Goal: Task Accomplishment & Management: Manage account settings

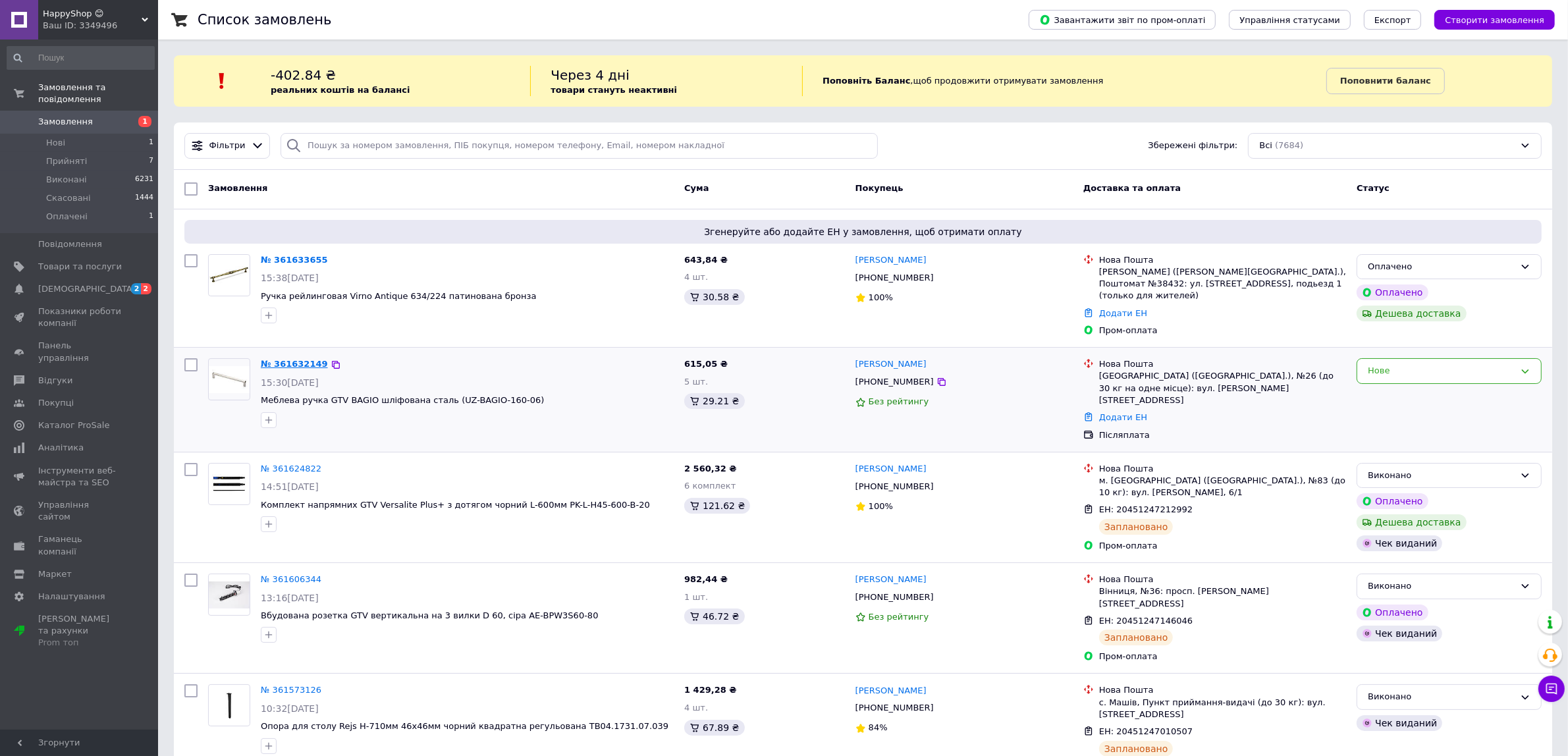
click at [278, 359] on link "№ 361632149" at bounding box center [295, 363] width 67 height 10
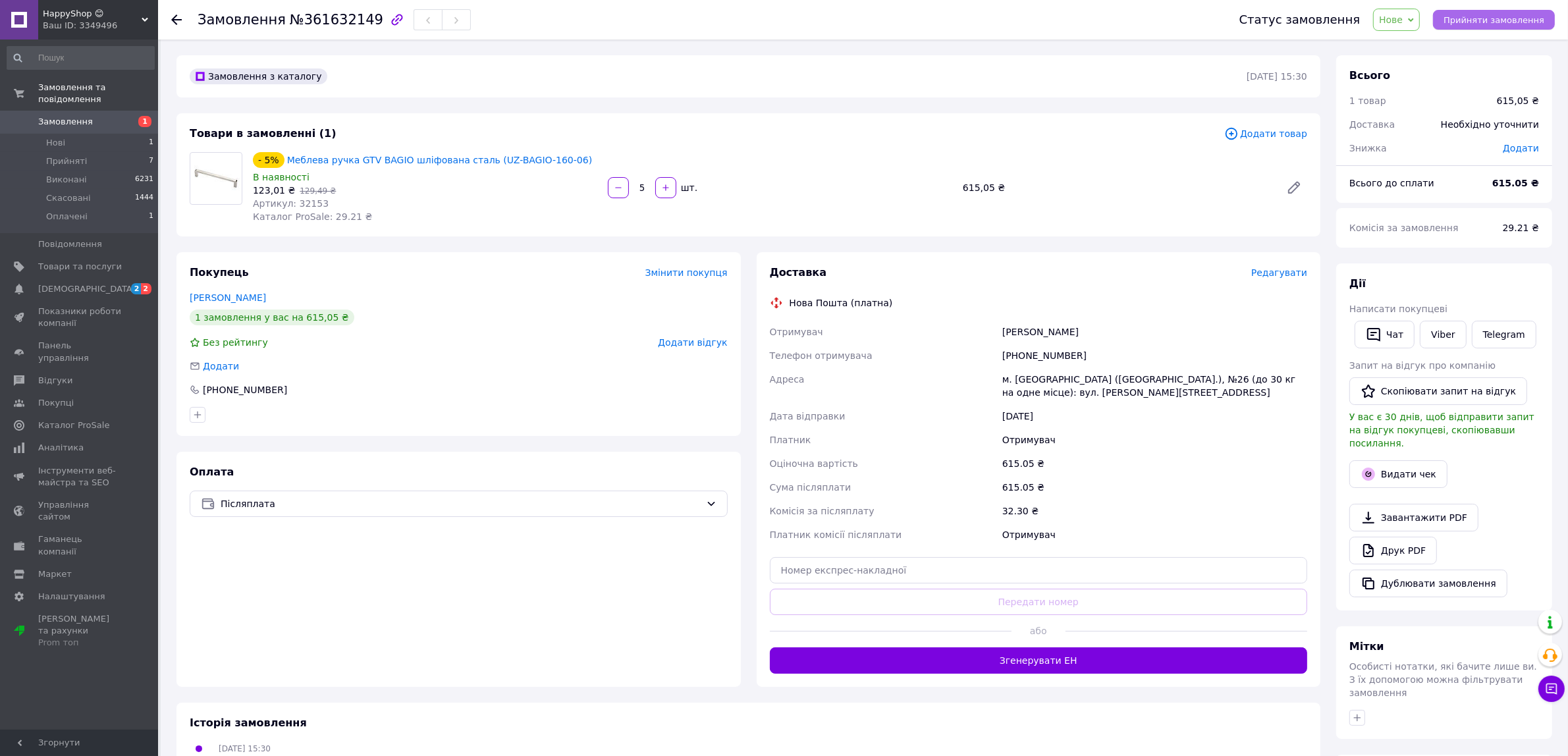
click at [1509, 20] on span "Прийняти замовлення" at bounding box center [1494, 20] width 101 height 10
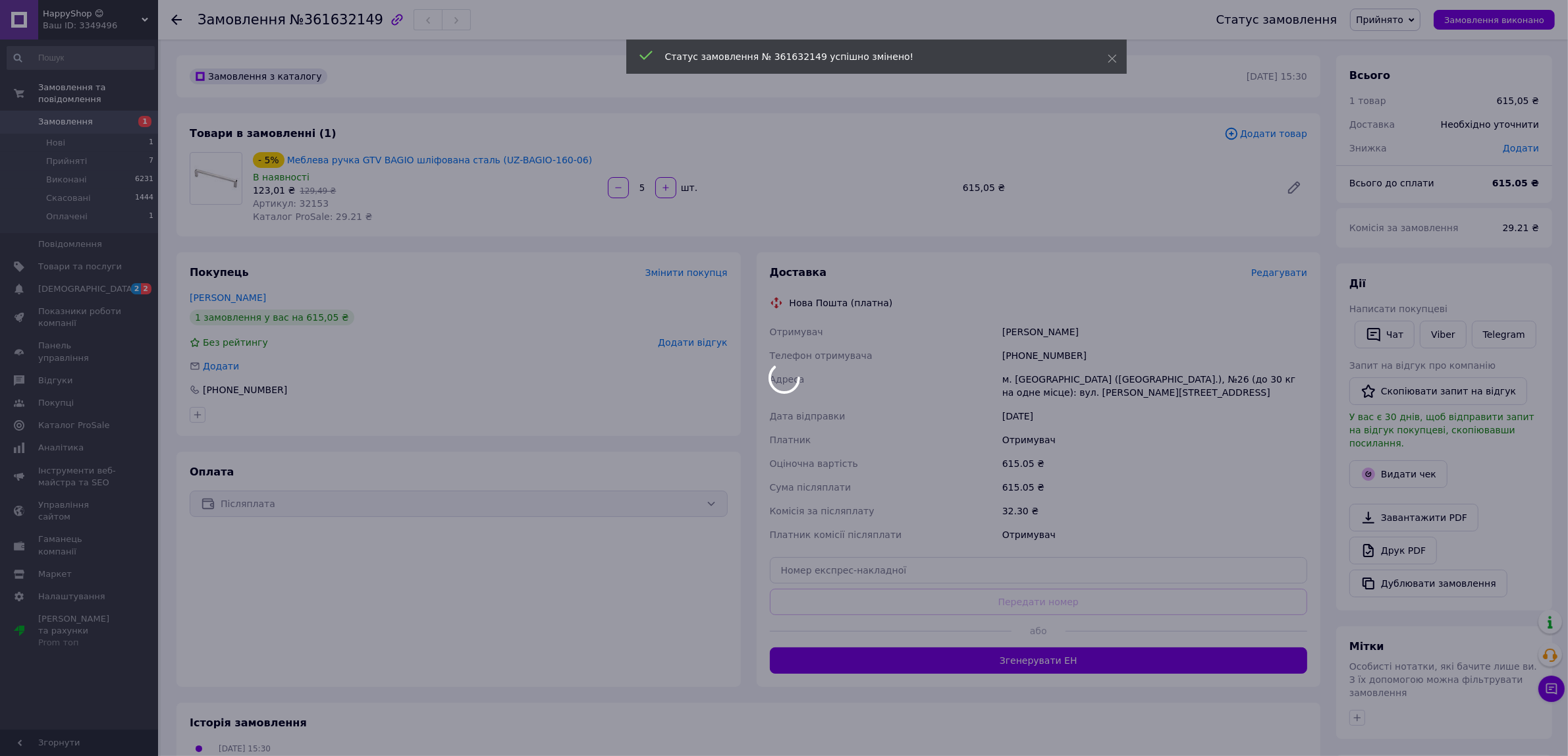
click at [1042, 353] on div at bounding box center [784, 378] width 1568 height 756
click at [1042, 353] on div "[PHONE_NUMBER]" at bounding box center [1155, 355] width 311 height 24
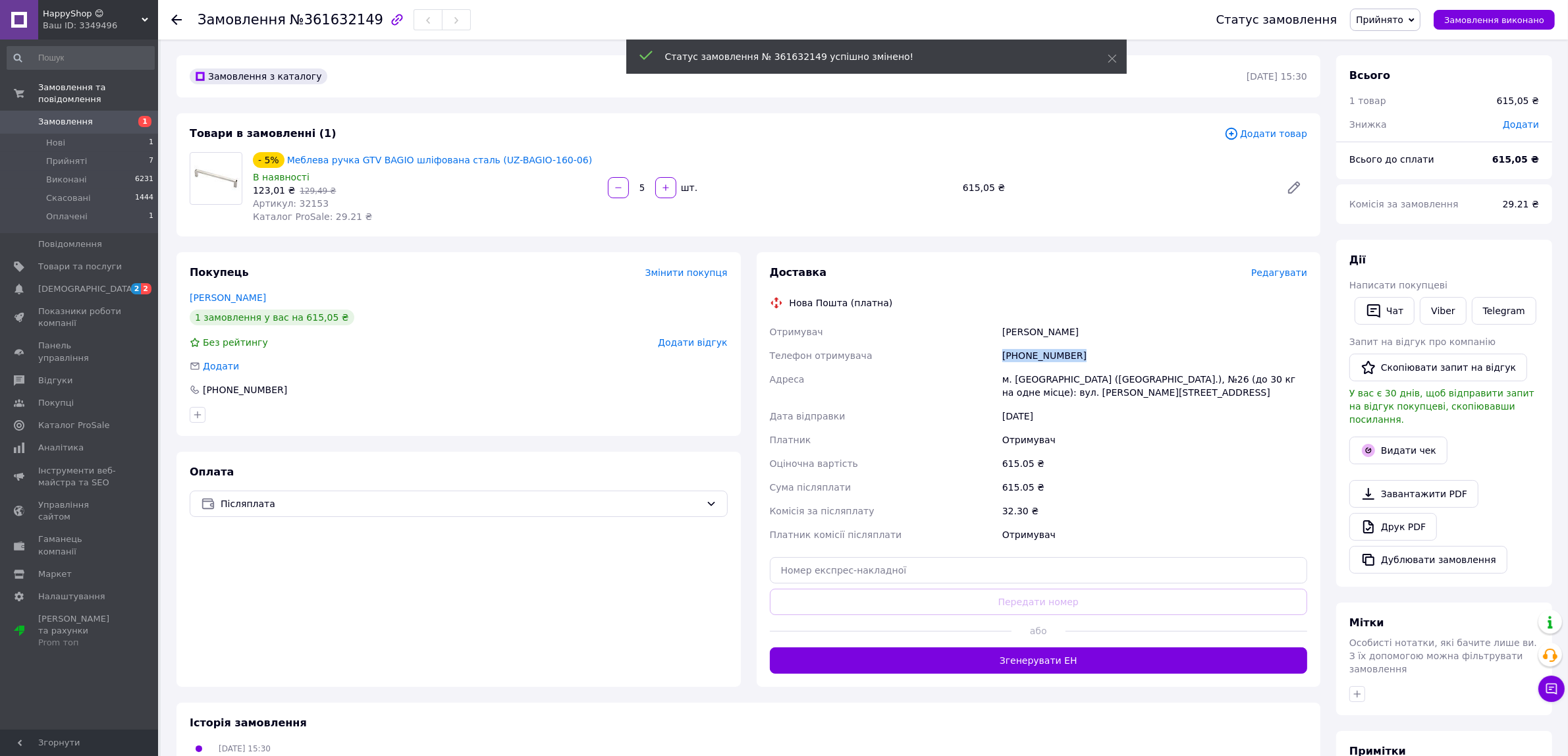
click at [1042, 353] on div "[PHONE_NUMBER]" at bounding box center [1155, 355] width 311 height 24
copy div "[PHONE_NUMBER]"
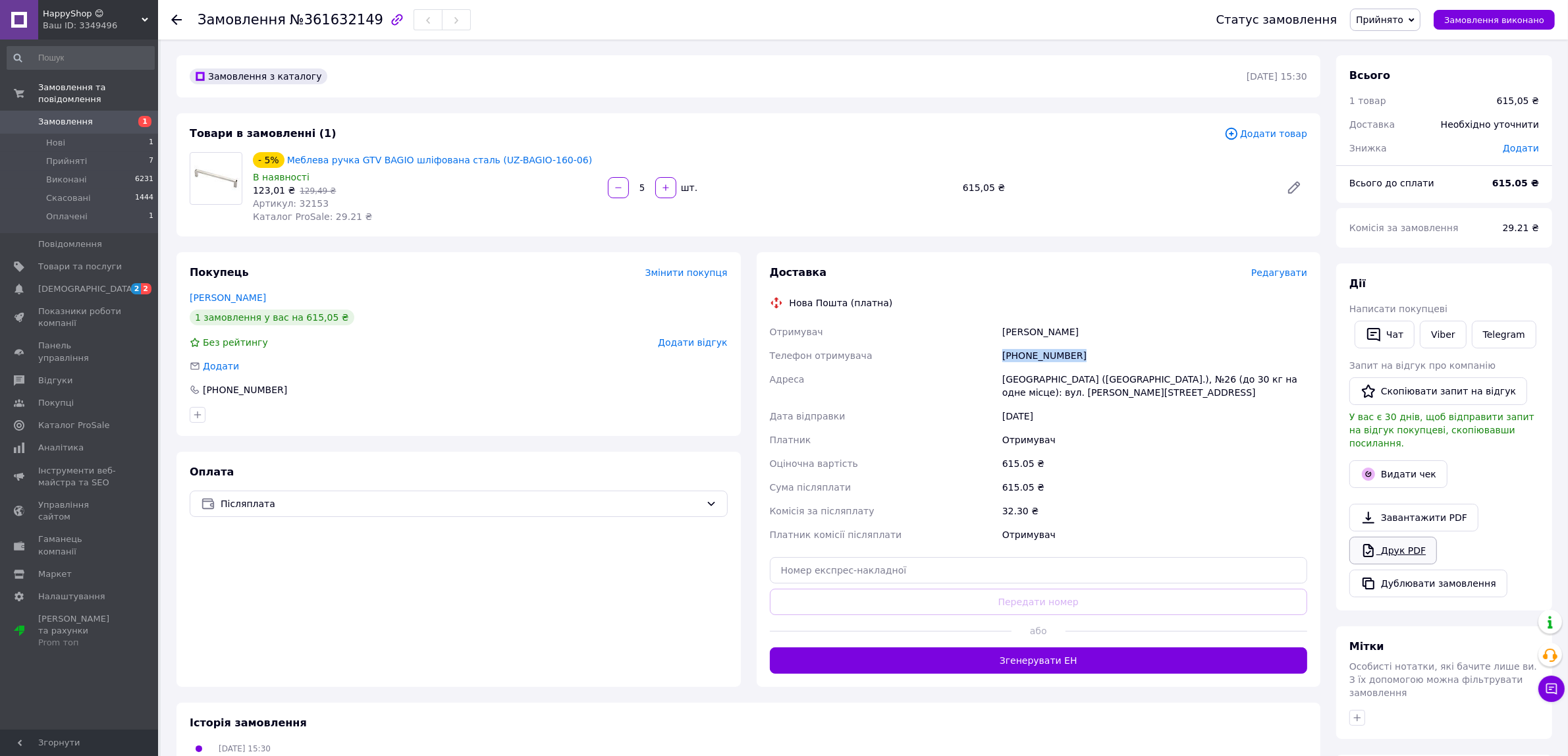
click at [1382, 537] on link "Друк PDF" at bounding box center [1393, 550] width 88 height 28
click at [69, 134] on li "Нові 1" at bounding box center [80, 143] width 162 height 18
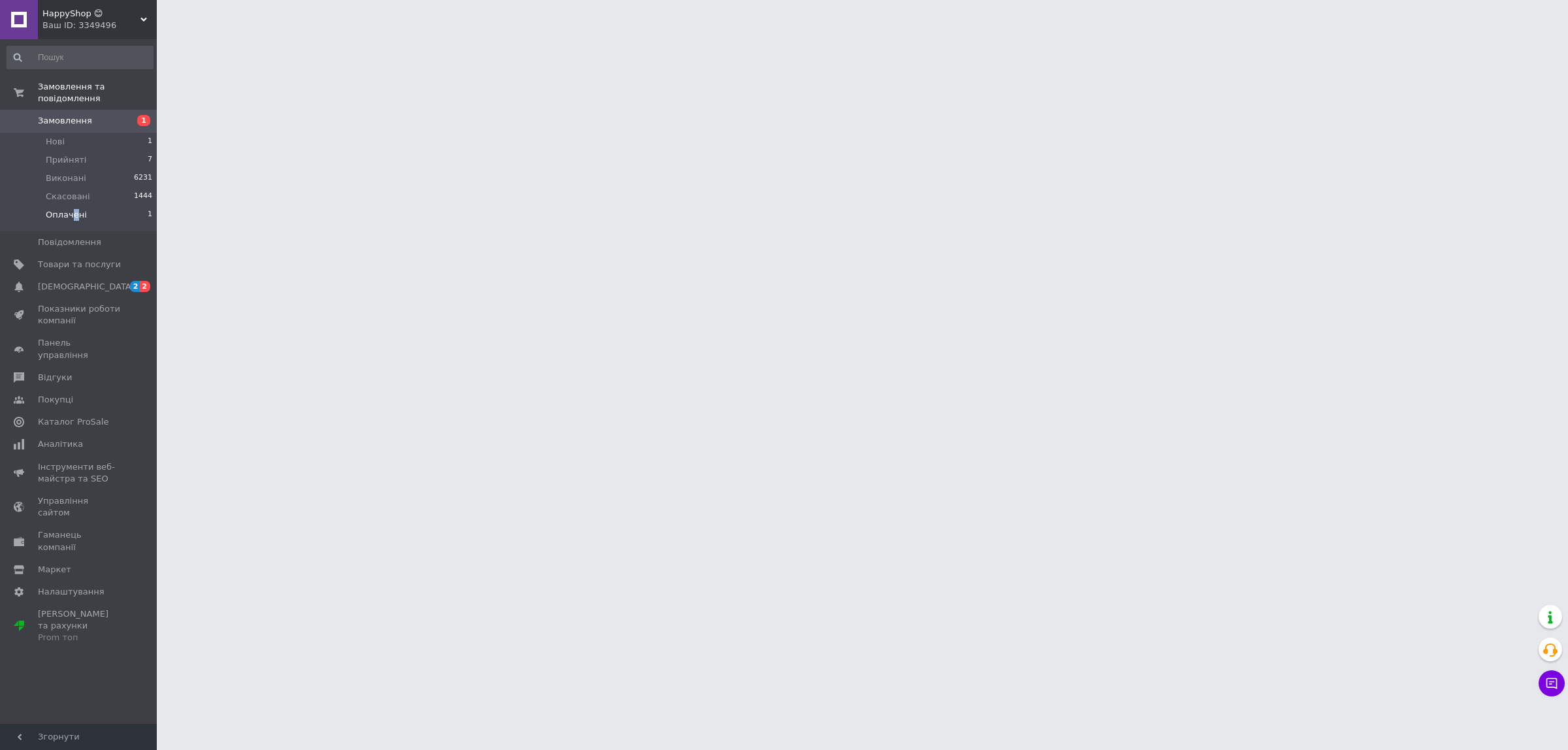
click at [73, 209] on span "Оплачені" at bounding box center [66, 215] width 41 height 12
click at [63, 209] on span "Оплачені" at bounding box center [66, 215] width 41 height 12
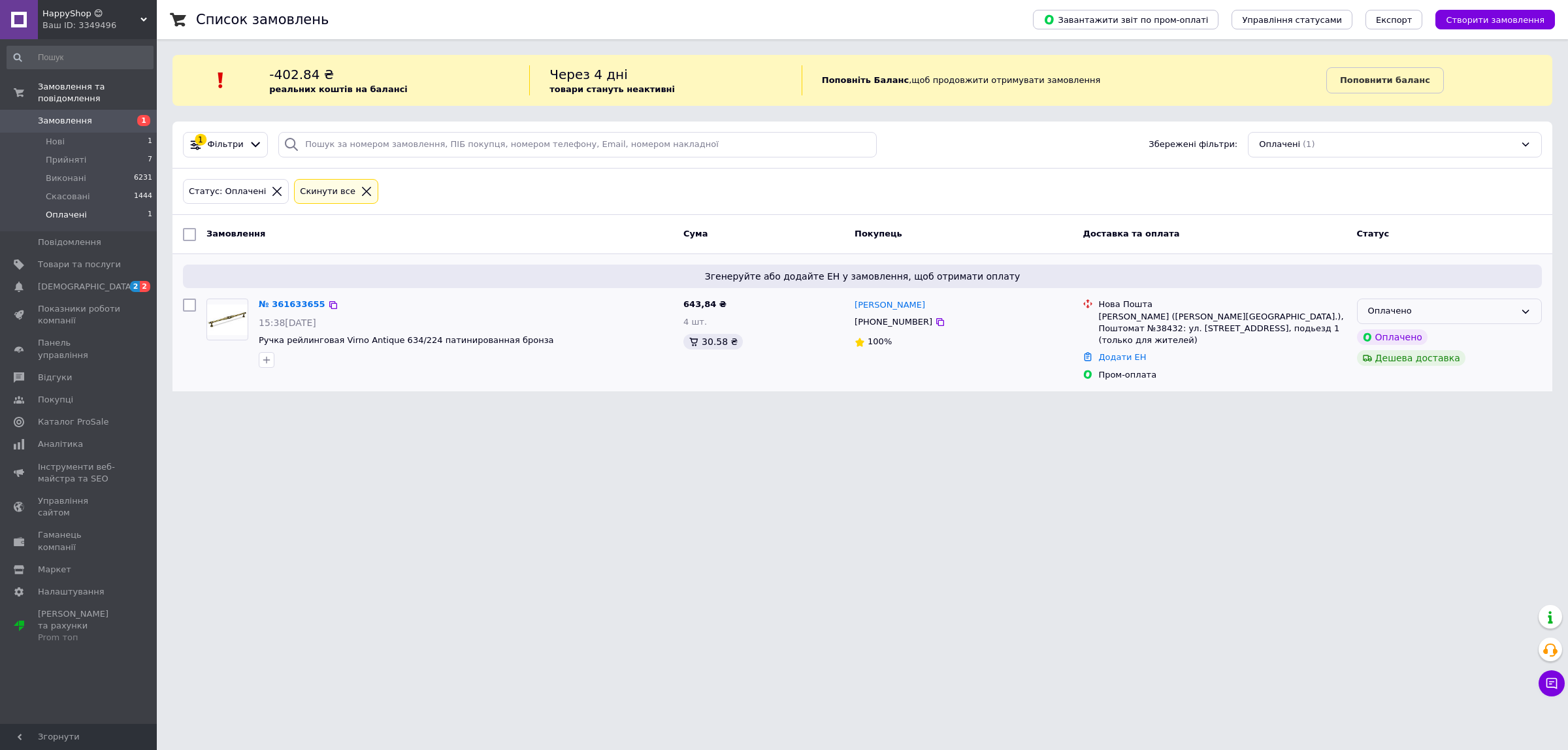
click at [1489, 313] on div "Оплачено" at bounding box center [1442, 311] width 147 height 14
click at [1394, 350] on li "Прийнято" at bounding box center [1450, 338] width 184 height 24
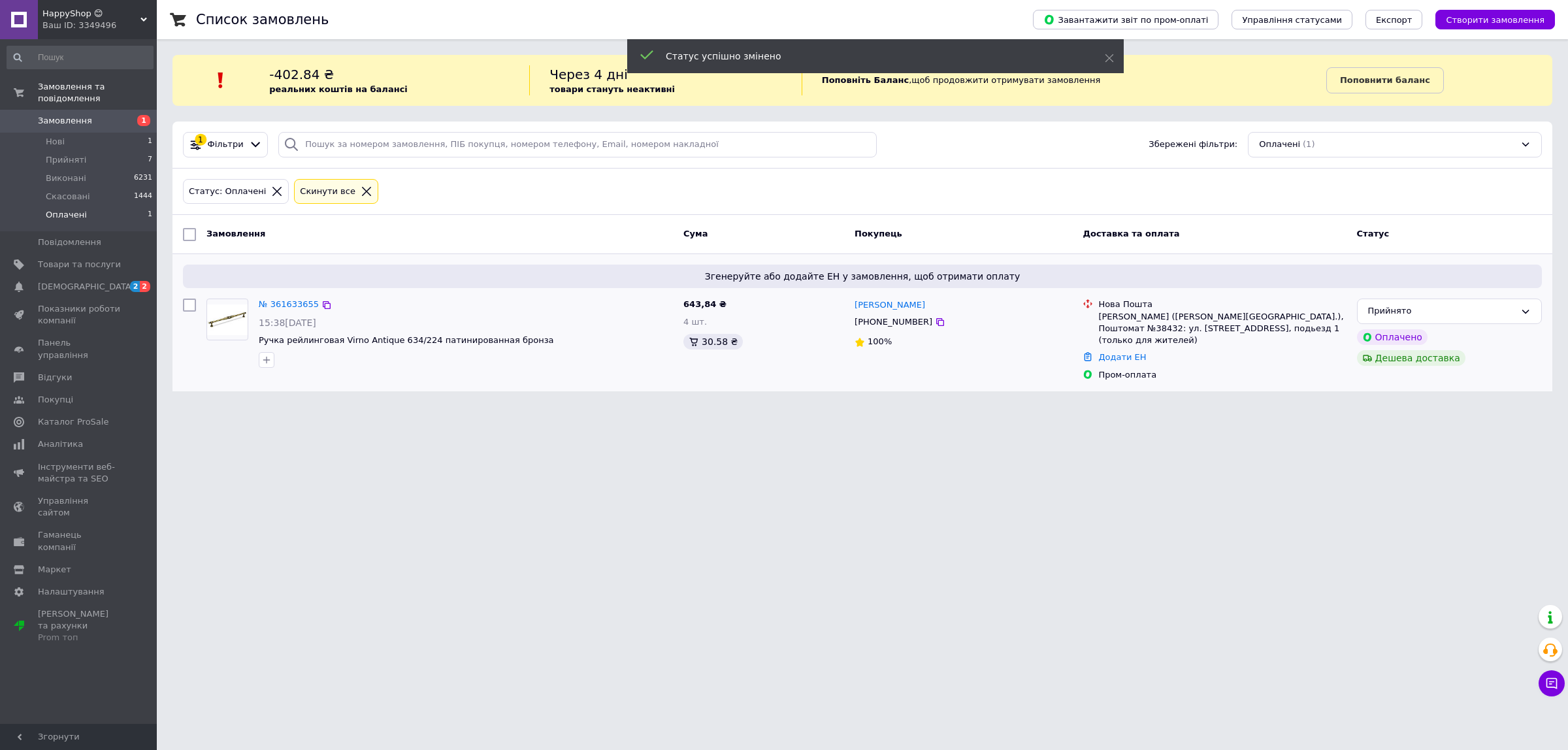
click at [281, 311] on div "№ 361633655" at bounding box center [289, 305] width 63 height 15
click at [283, 305] on link "№ 361633655" at bounding box center [289, 304] width 60 height 10
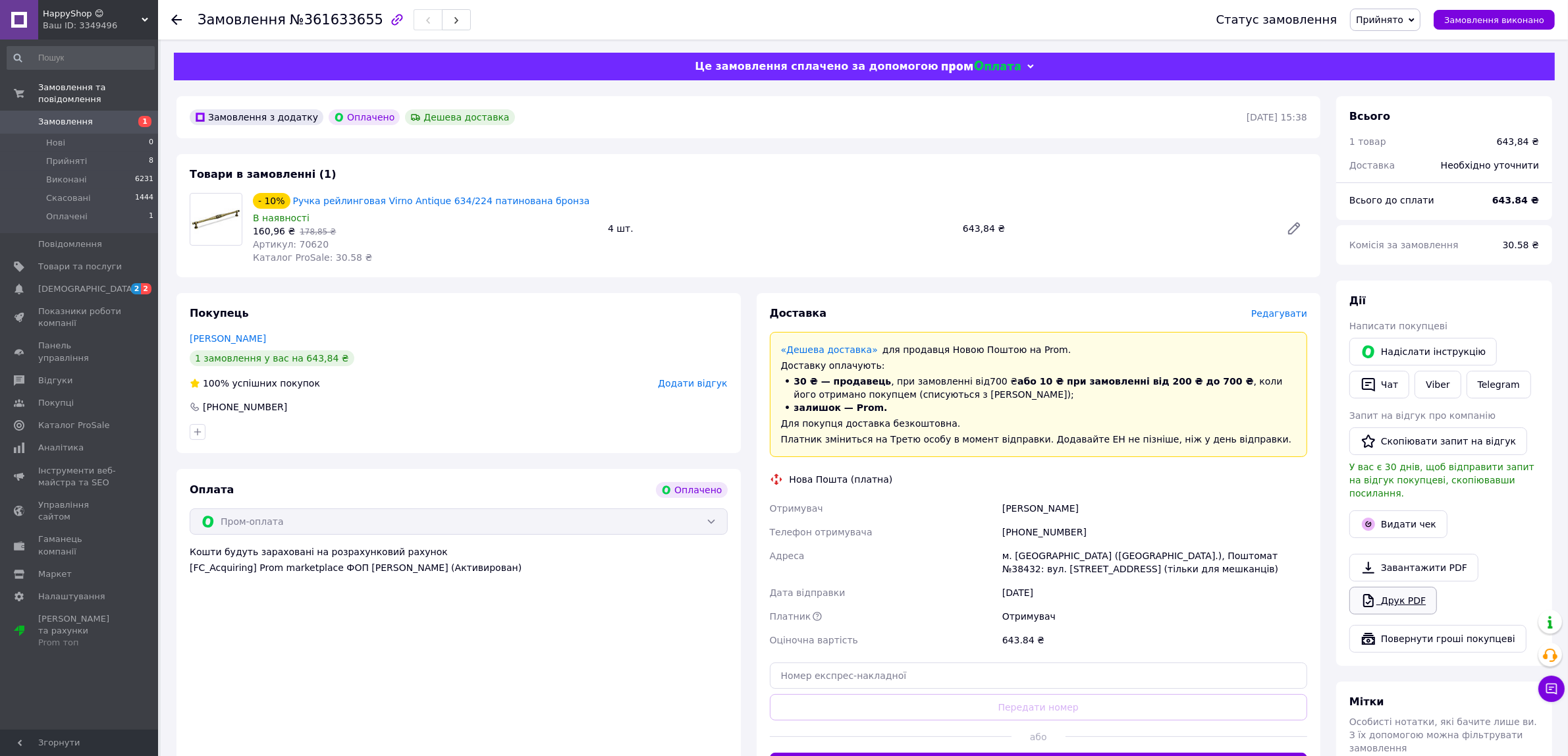
click at [1398, 587] on link "Друк PDF" at bounding box center [1393, 600] width 88 height 28
click at [60, 156] on span "Прийняті" at bounding box center [67, 161] width 41 height 12
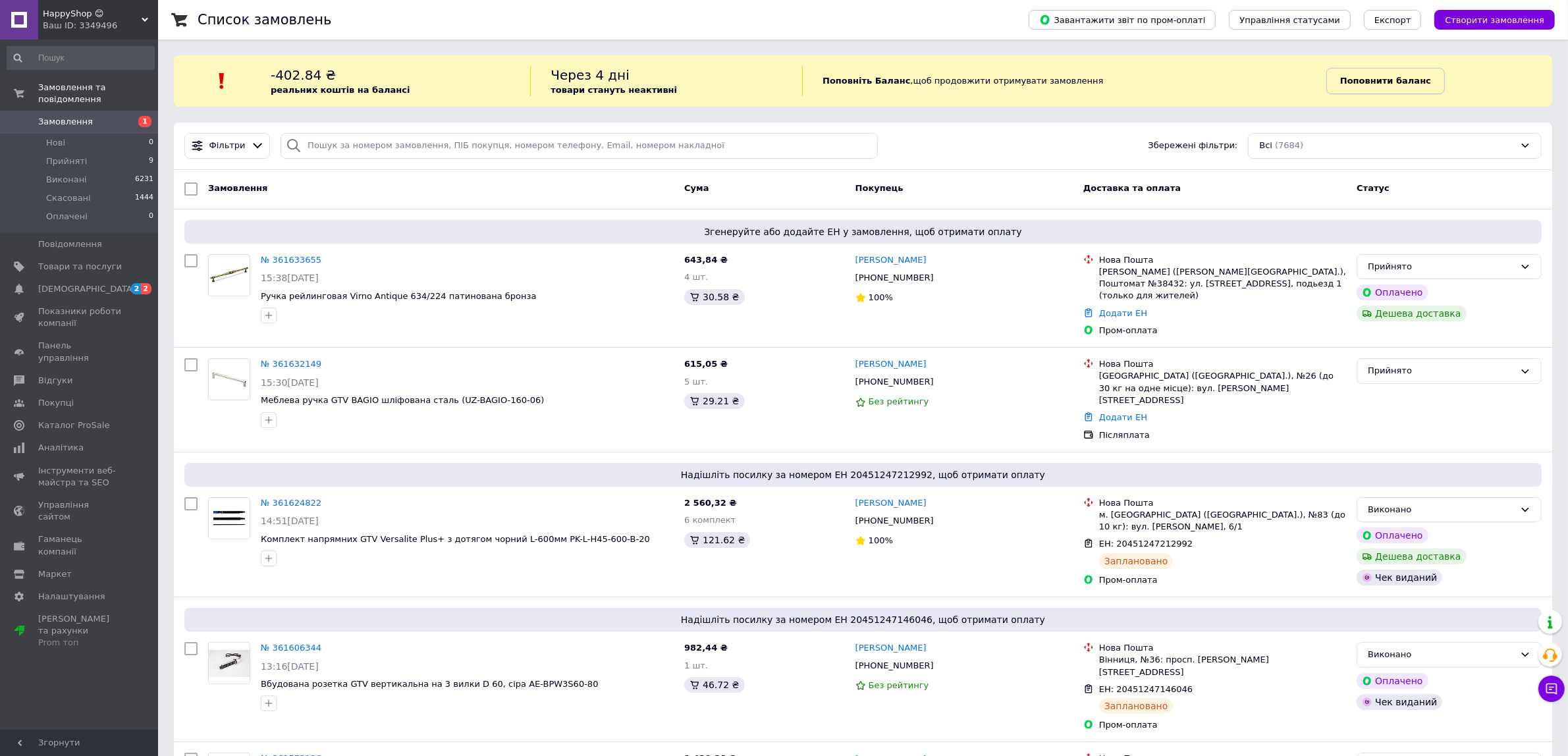
click at [1369, 84] on b "Поповнити баланс" at bounding box center [1386, 80] width 91 height 10
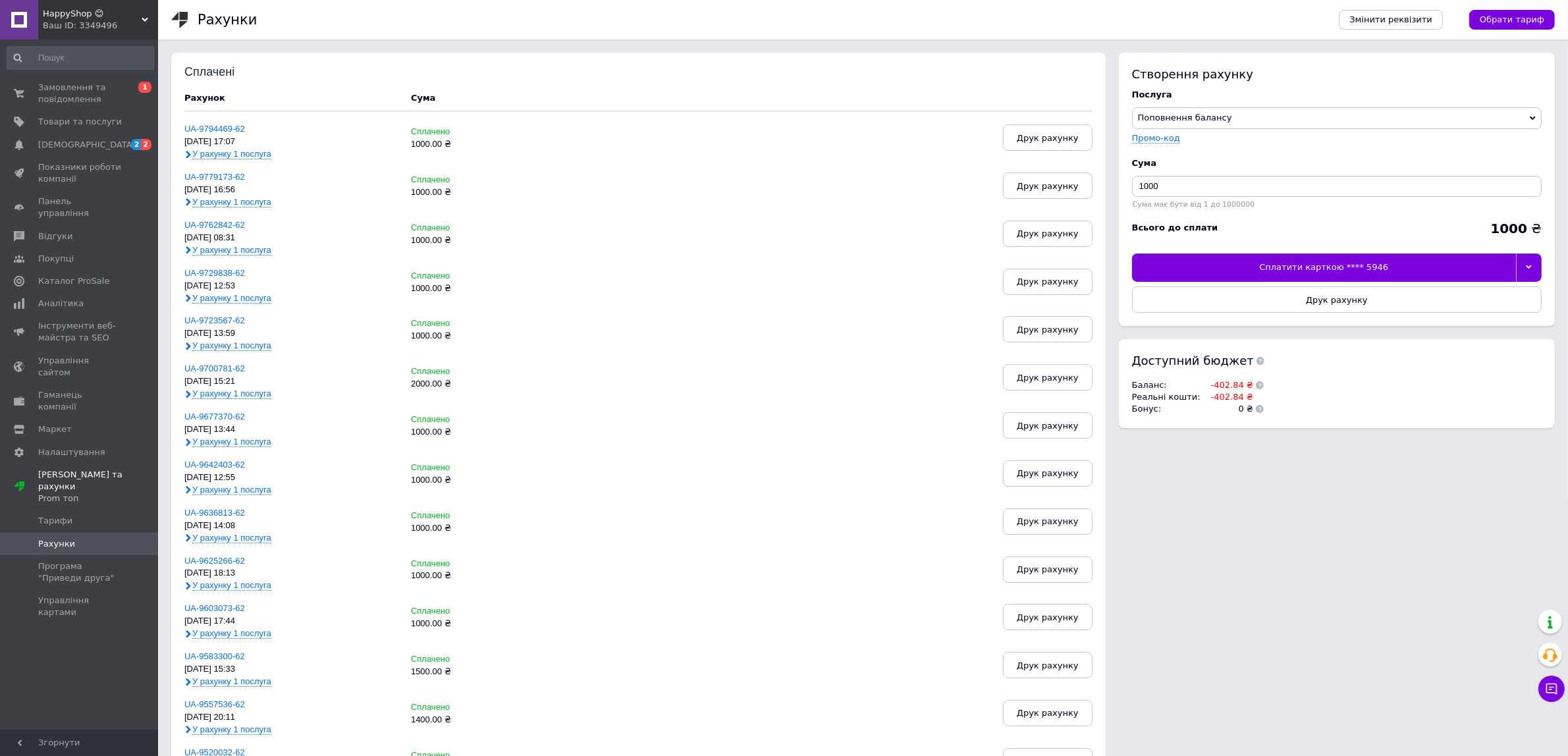
click at [1377, 268] on div "Сплатити карткою **** 5946" at bounding box center [1324, 268] width 384 height 28
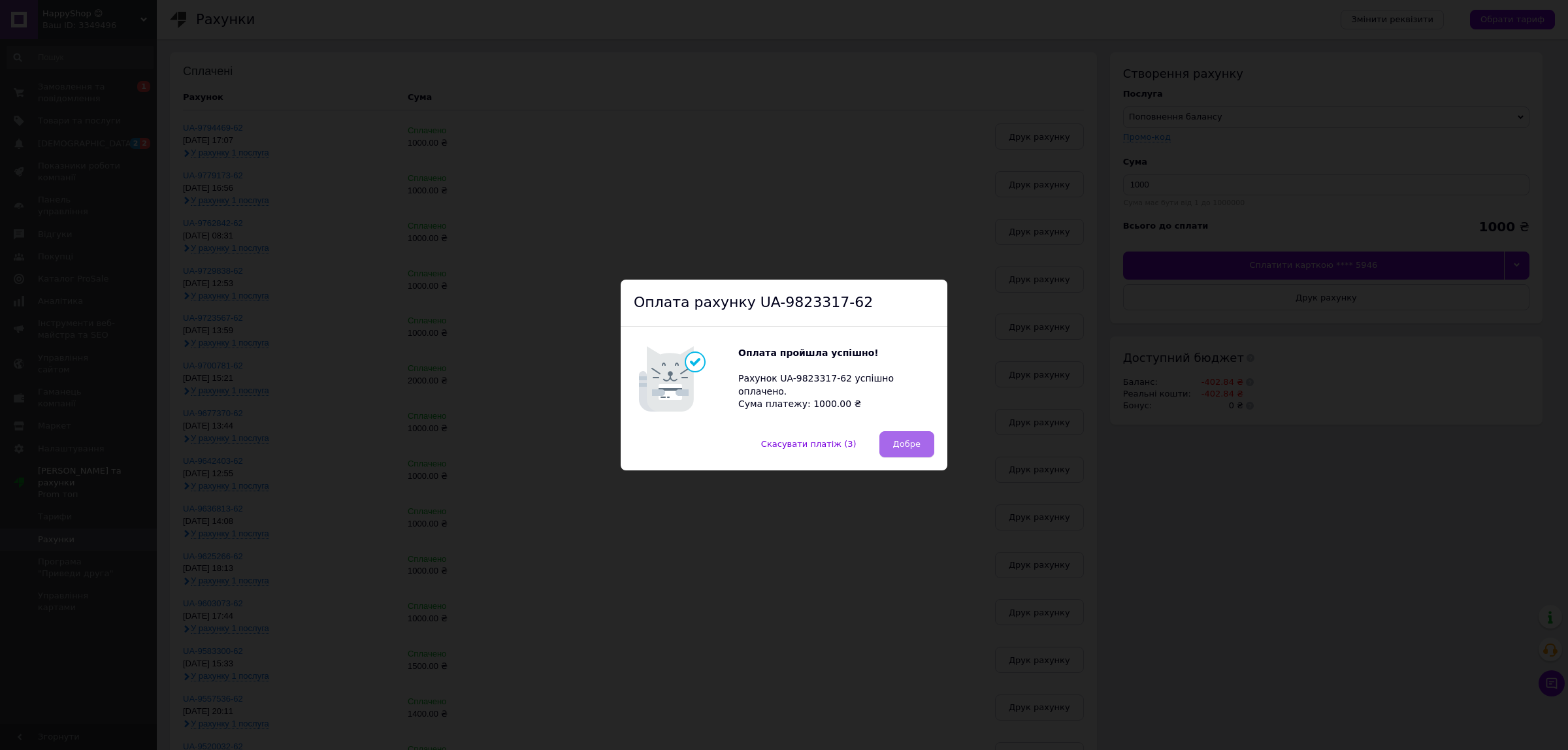
click at [909, 443] on span "Добре" at bounding box center [907, 443] width 27 height 10
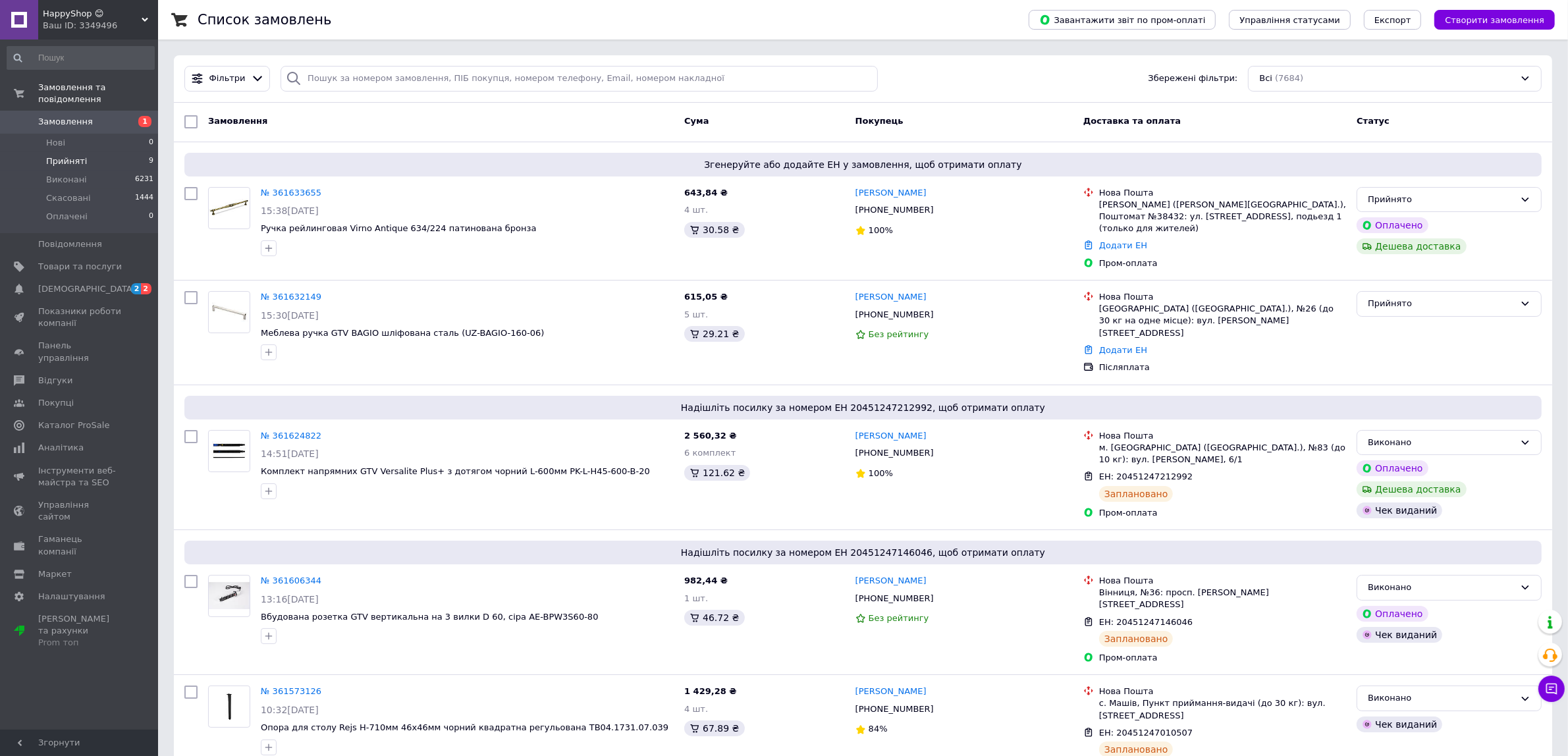
click at [74, 156] on span "Прийняті" at bounding box center [67, 161] width 41 height 12
